Goal: Use online tool/utility: Utilize a website feature to perform a specific function

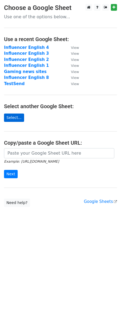
click at [16, 115] on link "Select..." at bounding box center [14, 118] width 20 height 8
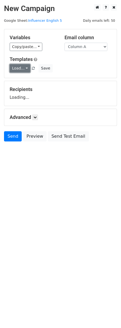
click at [24, 67] on link "Load..." at bounding box center [20, 68] width 21 height 8
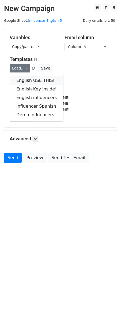
click at [34, 80] on link "English USE THIS!" at bounding box center [36, 80] width 53 height 9
